Goal: Check status: Check status

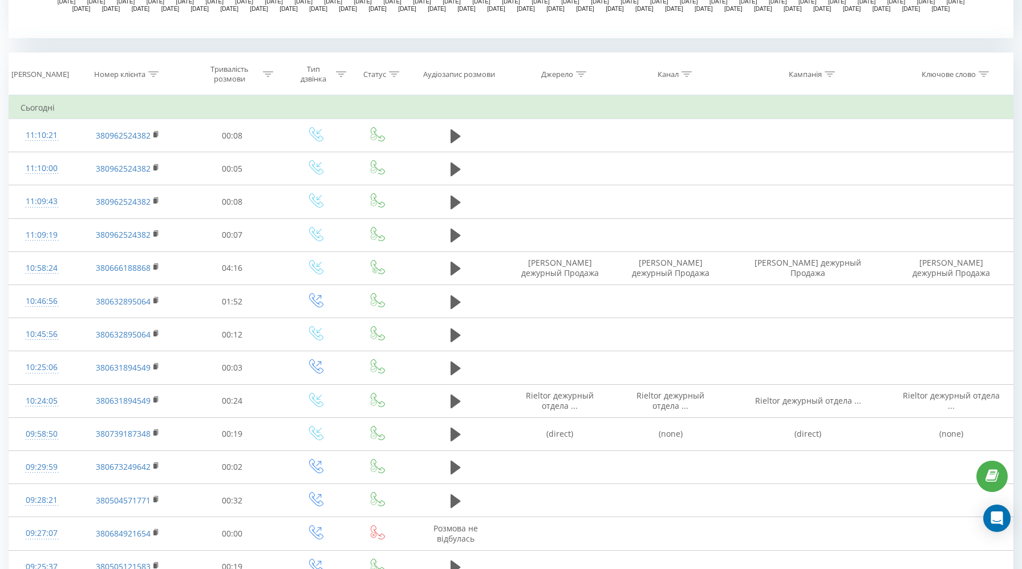
scroll to position [441, 0]
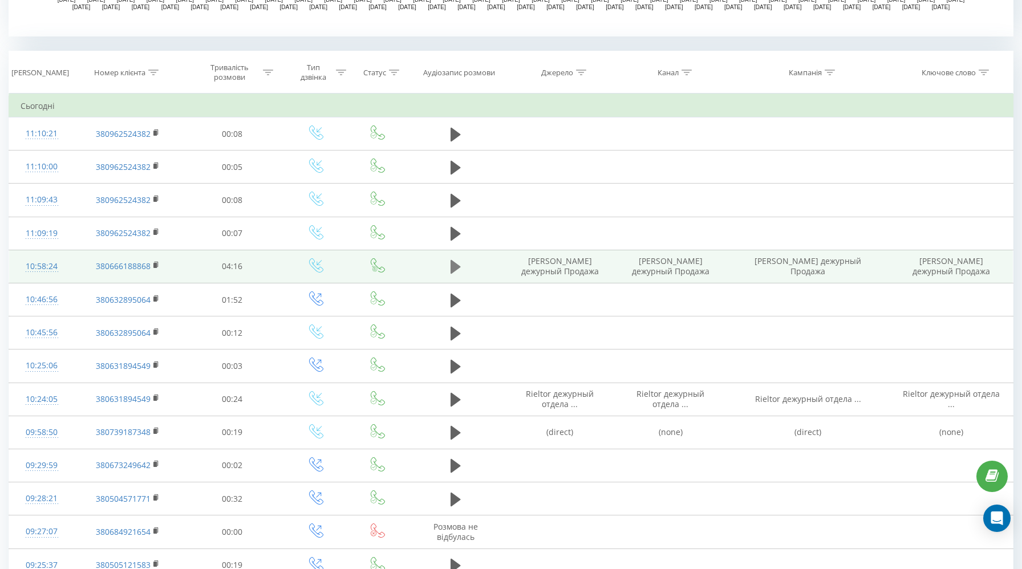
click at [452, 265] on icon at bounding box center [456, 267] width 10 height 14
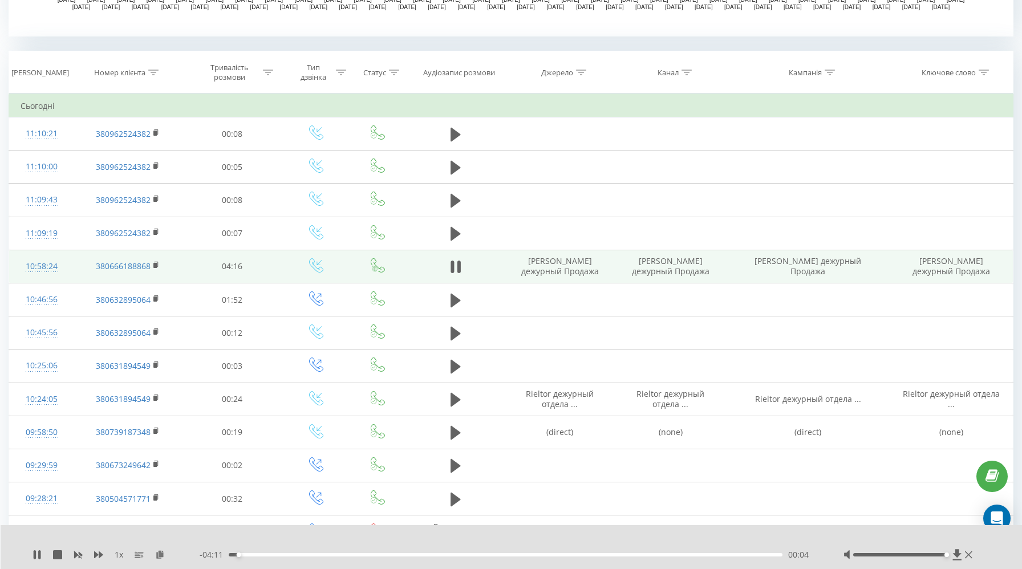
drag, startPoint x: 902, startPoint y: 555, endPoint x: 949, endPoint y: 552, distance: 47.4
click at [949, 552] on div at bounding box center [909, 554] width 132 height 11
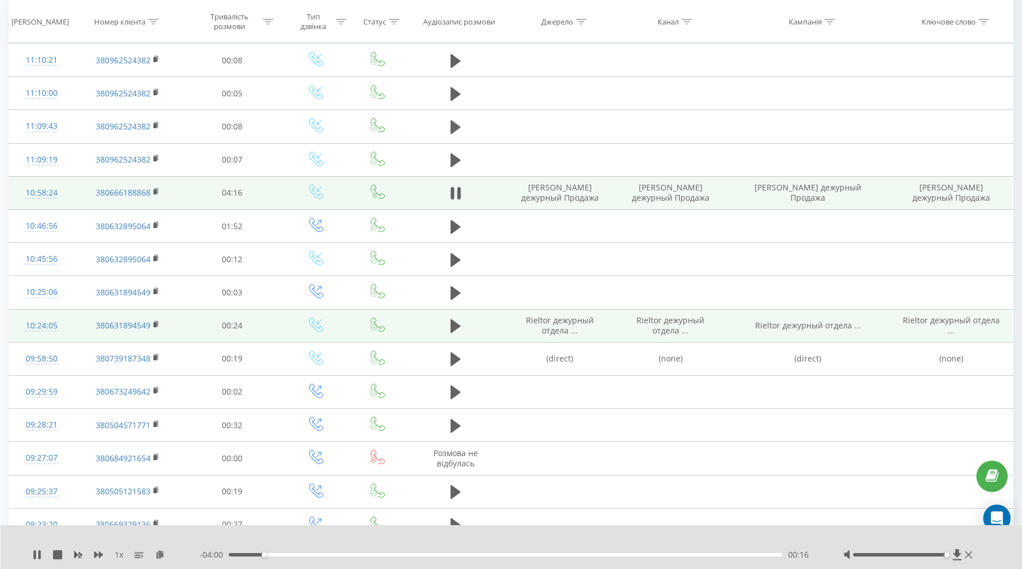
scroll to position [514, 0]
